Goal: Transaction & Acquisition: Download file/media

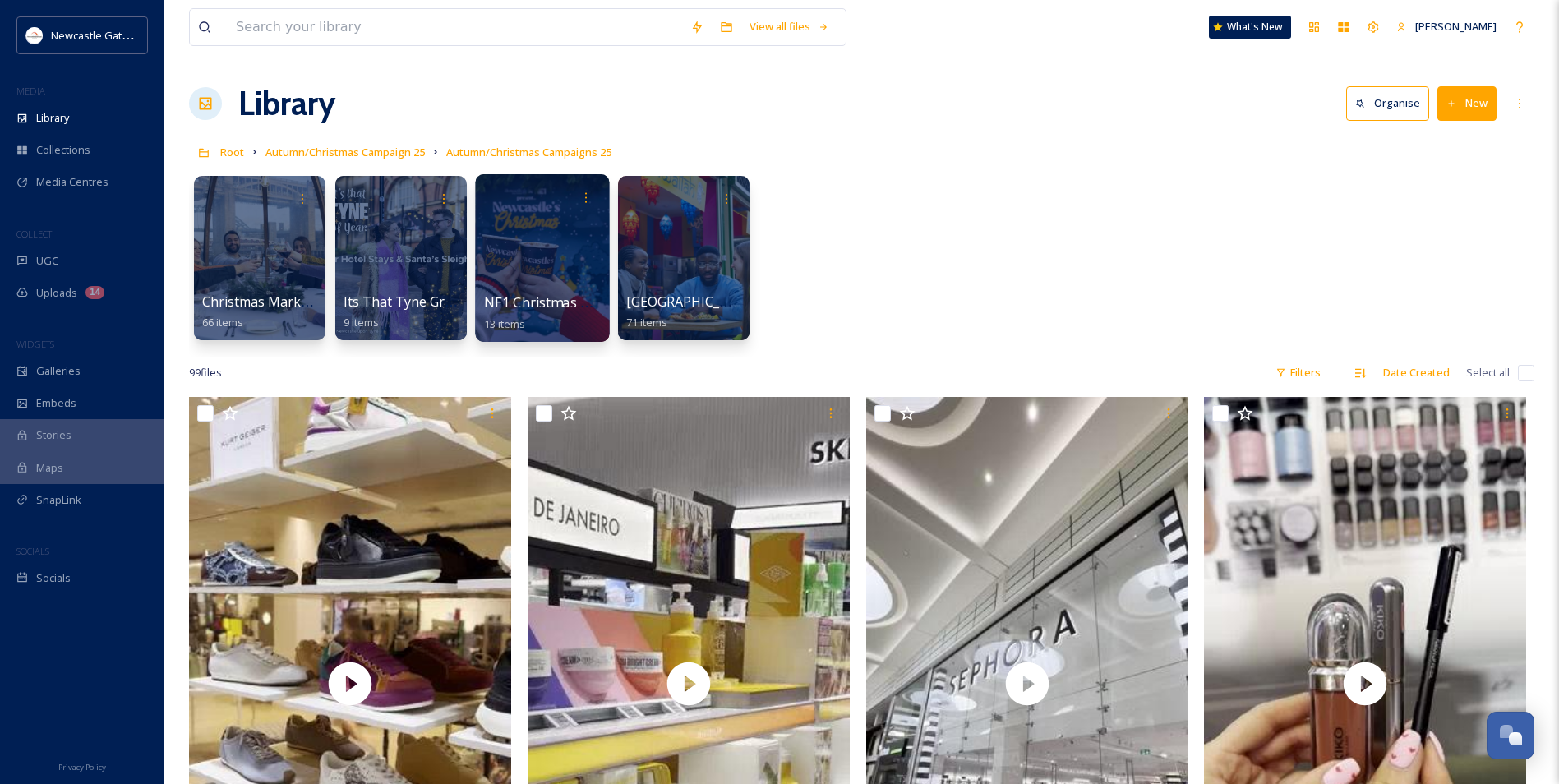
click at [558, 264] on div at bounding box center [542, 257] width 134 height 167
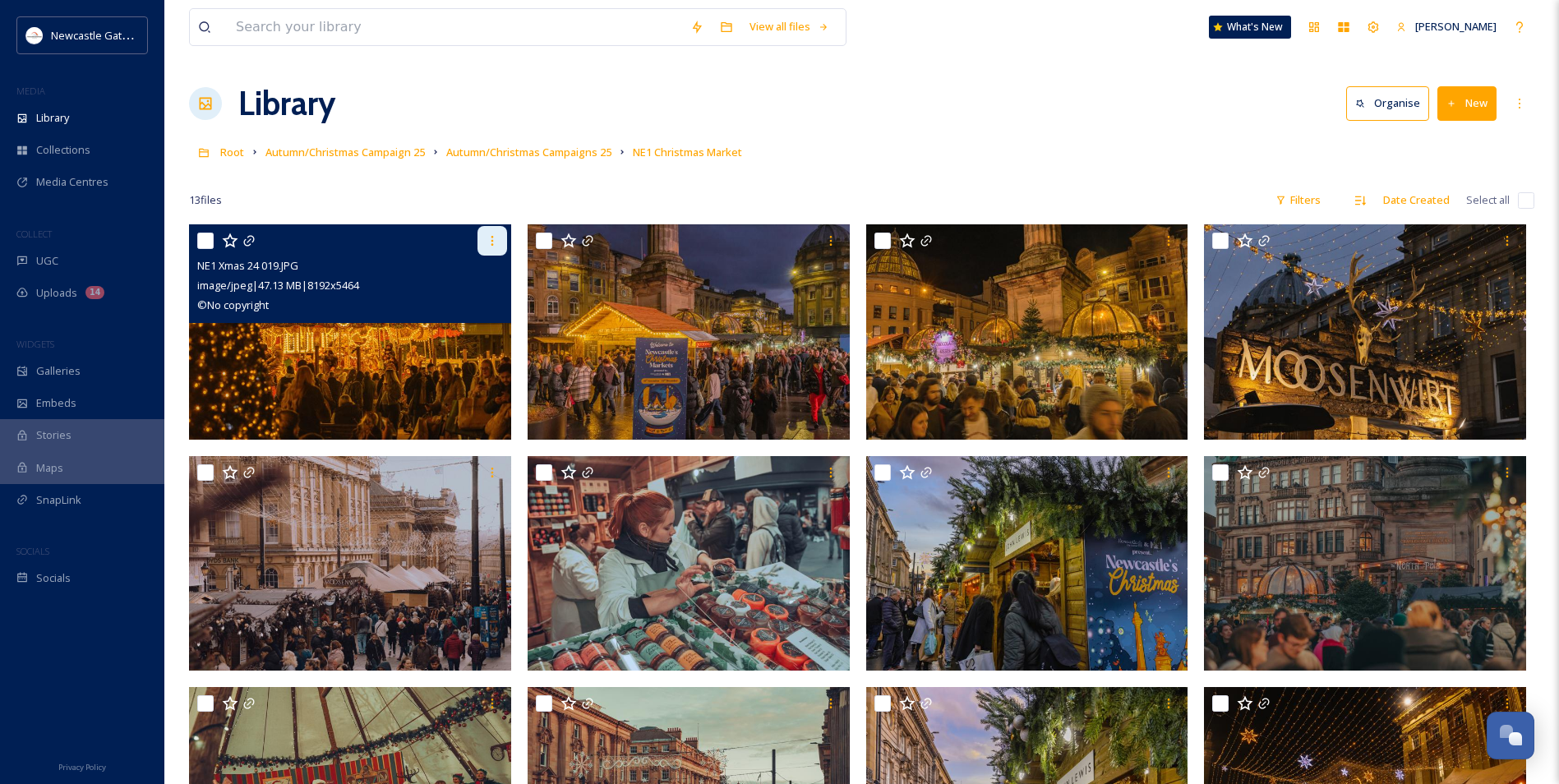
click at [484, 237] on div at bounding box center [492, 241] width 30 height 30
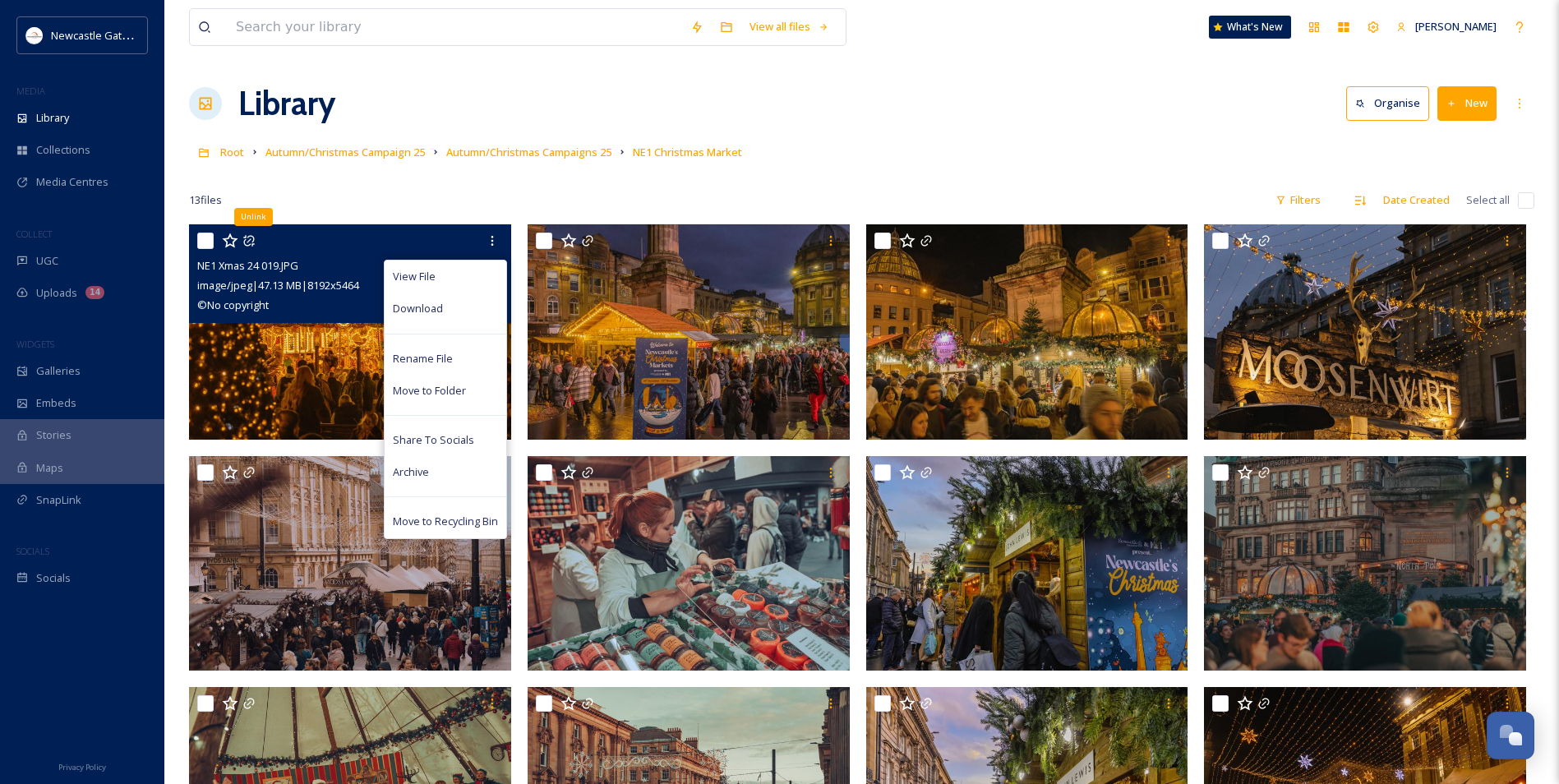
click at [267, 355] on img at bounding box center [350, 332] width 322 height 215
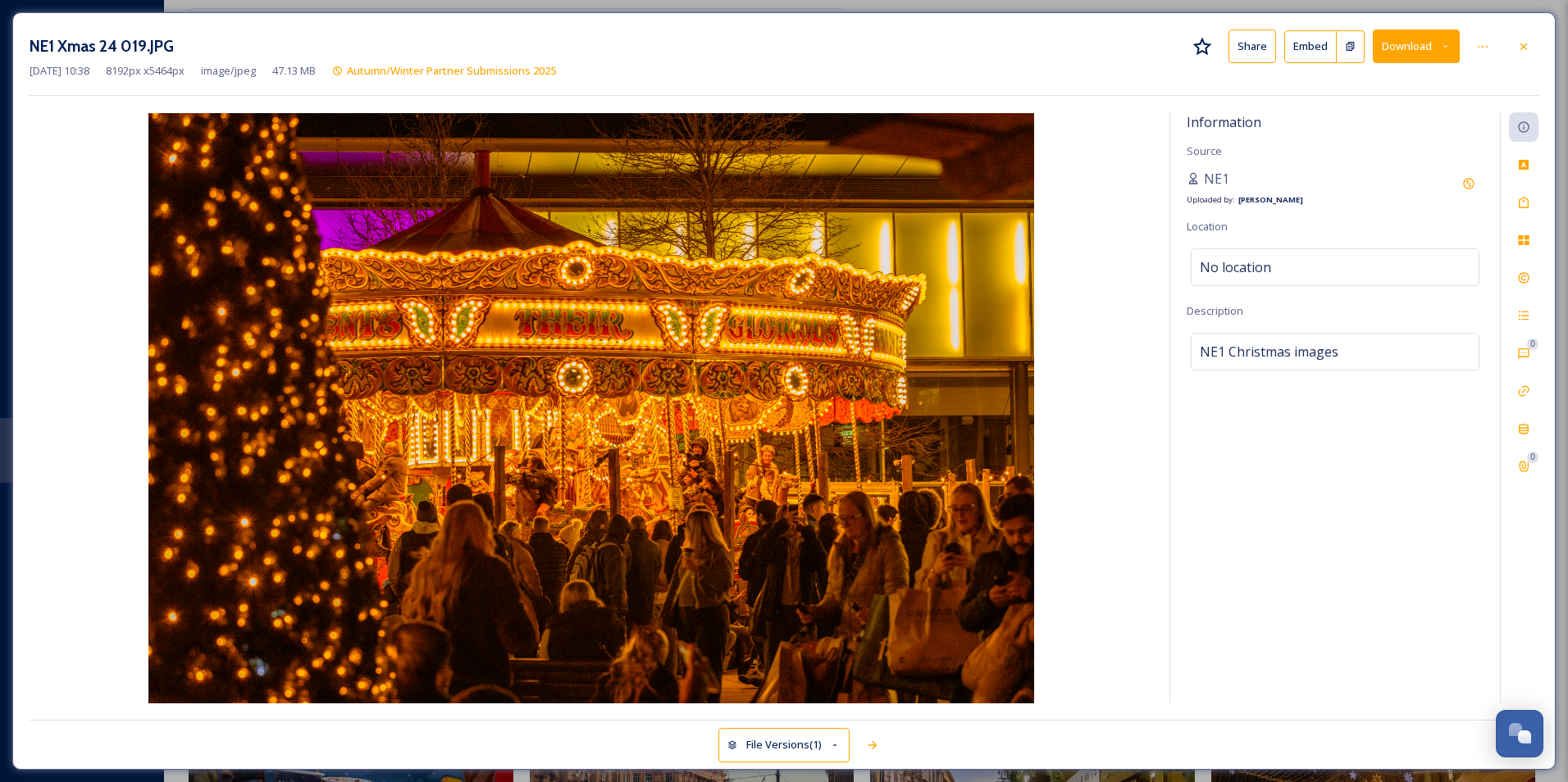
click at [1447, 49] on icon at bounding box center [1445, 46] width 10 height 10
click at [1354, 46] on icon at bounding box center [1350, 46] width 10 height 10
click at [1488, 44] on icon at bounding box center [1482, 47] width 13 height 13
click at [1000, 77] on div "[DATE] 10:38 8192 px x 5464 px image/jpeg 47.13 MB Autumn/Winter Partner Submis…" at bounding box center [784, 71] width 1508 height 16
click at [1423, 38] on button "Download" at bounding box center [1415, 47] width 87 height 34
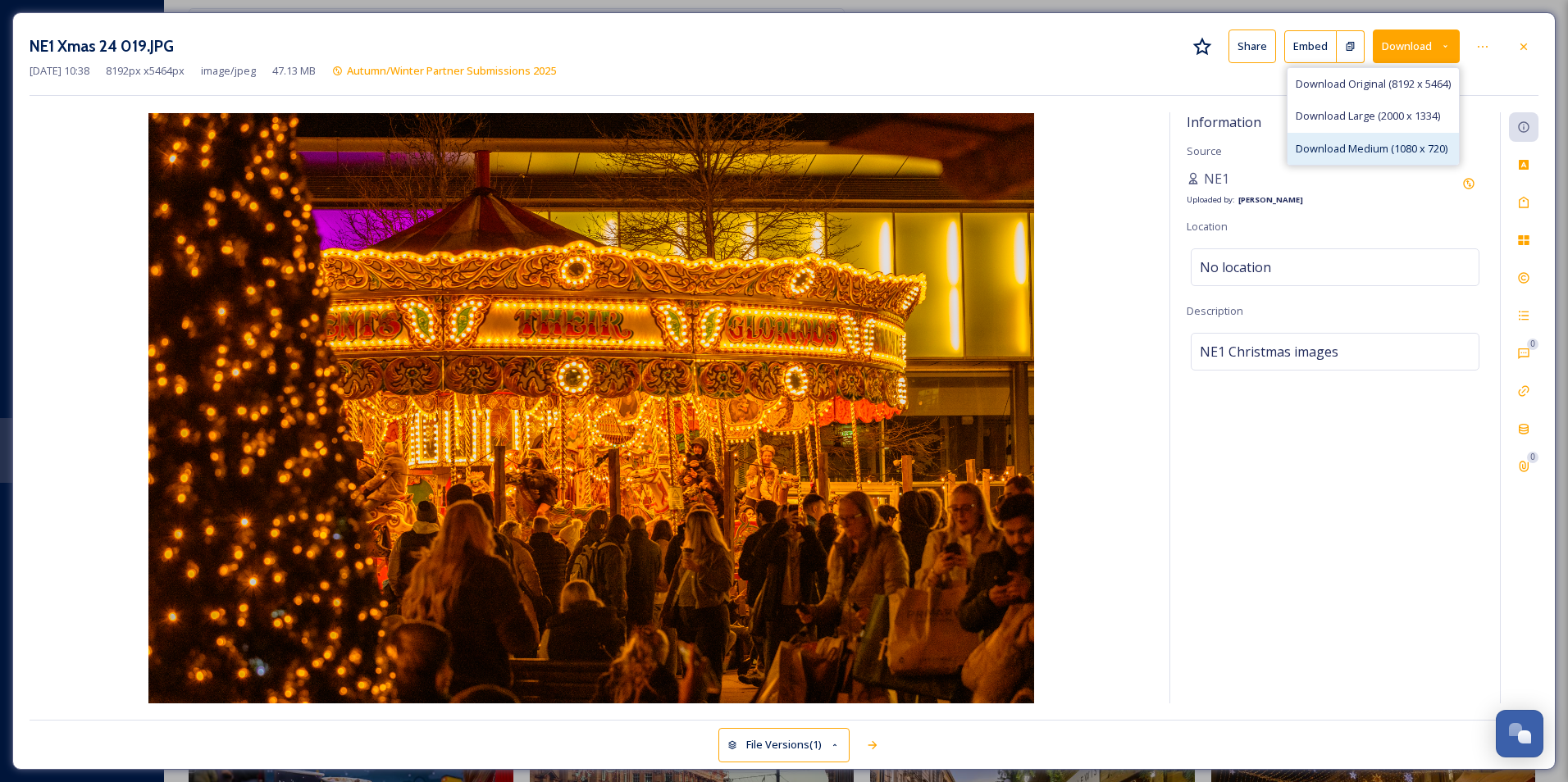
click at [1432, 145] on span "Download Medium (1080 x 720)" at bounding box center [1371, 148] width 152 height 16
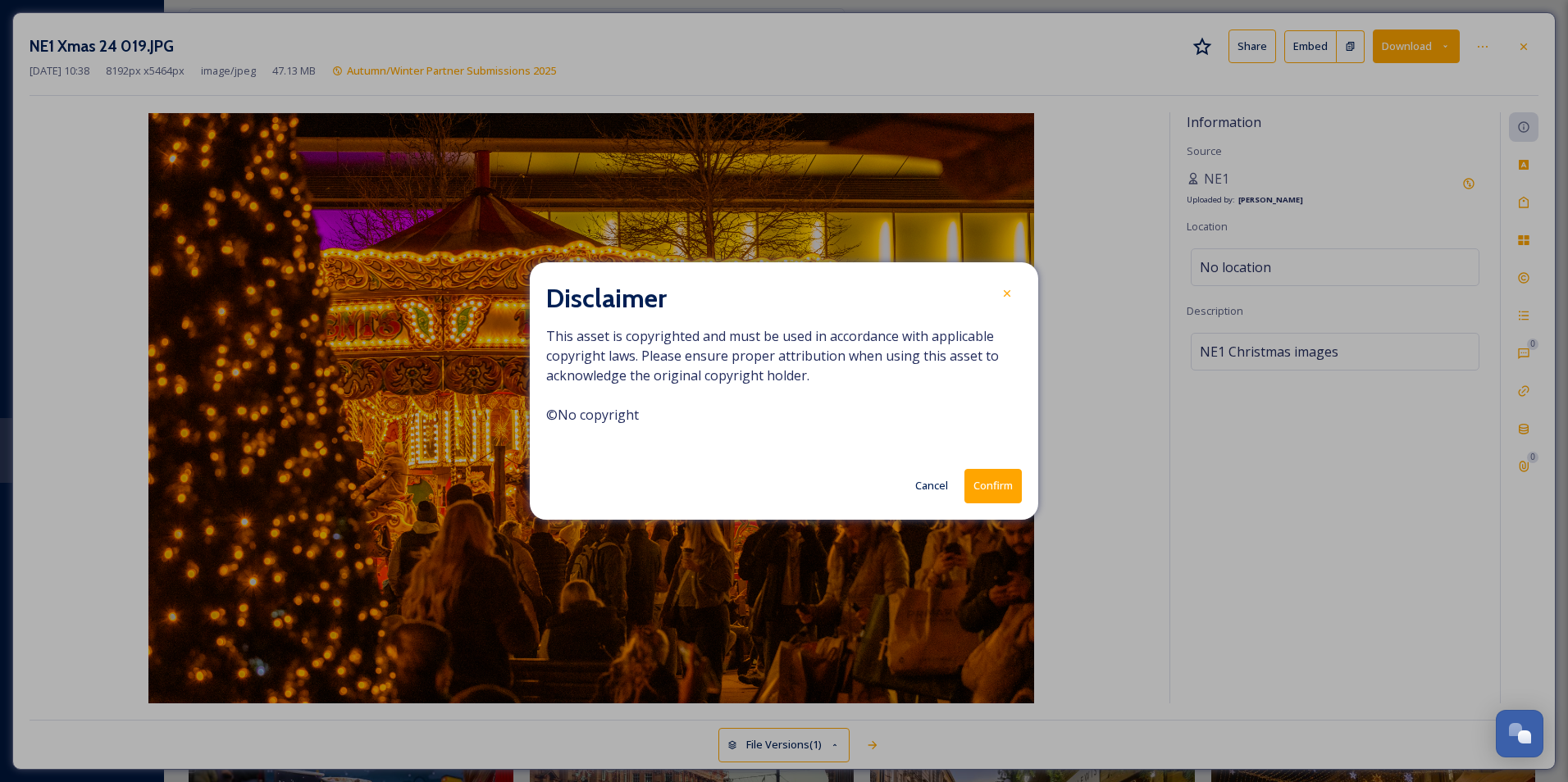
click at [1008, 491] on button "Confirm" at bounding box center [992, 485] width 57 height 34
